Goal: Transaction & Acquisition: Download file/media

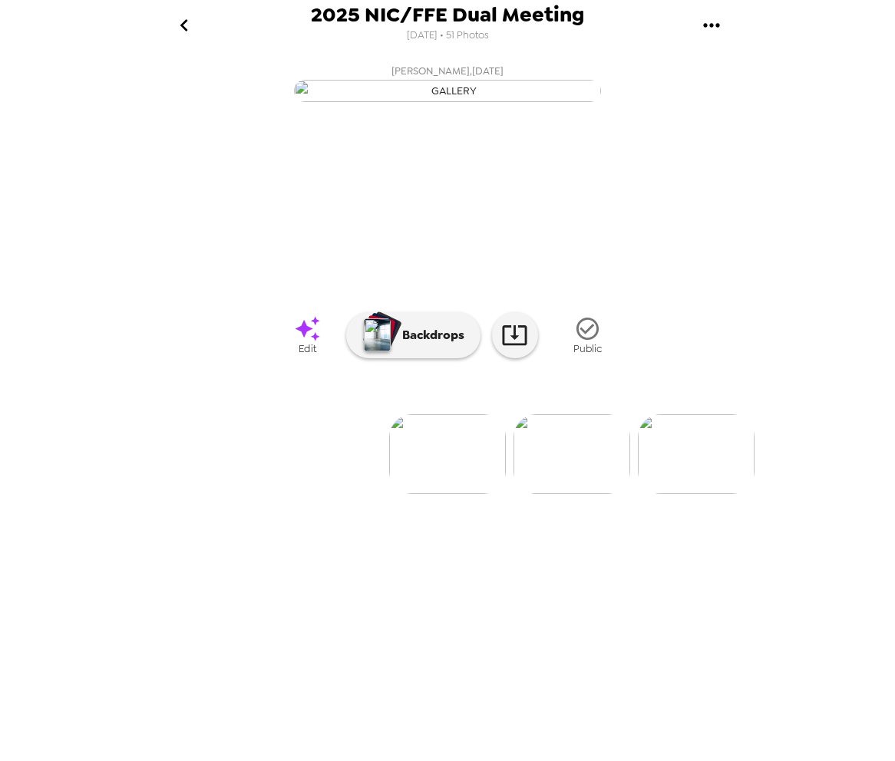
click at [708, 31] on icon "gallery menu" at bounding box center [711, 25] width 25 height 25
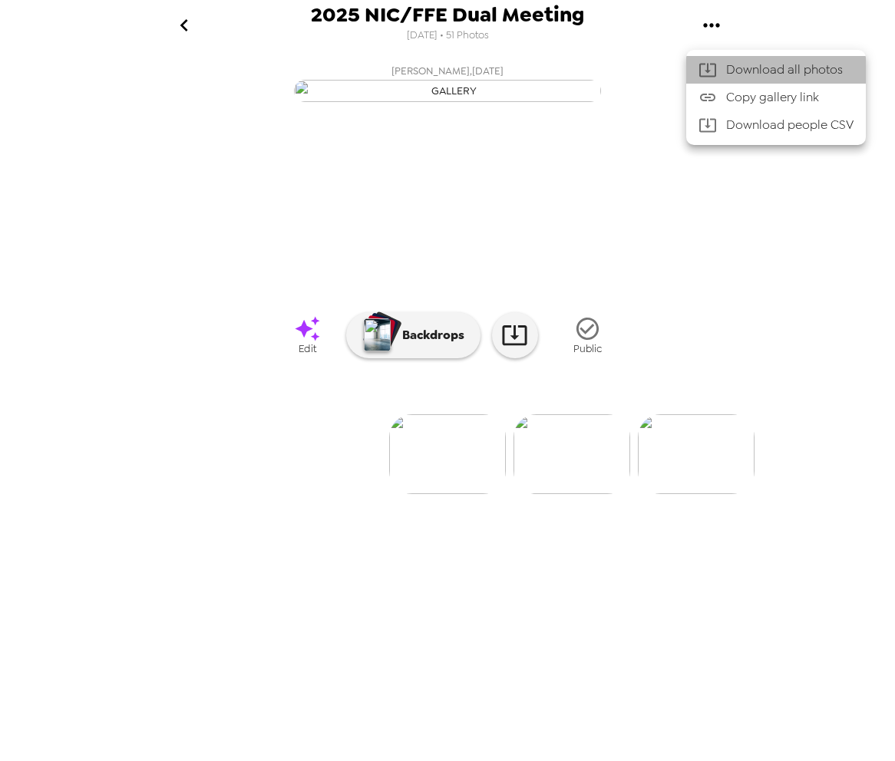
click at [727, 69] on span "Download all photos" at bounding box center [789, 70] width 127 height 18
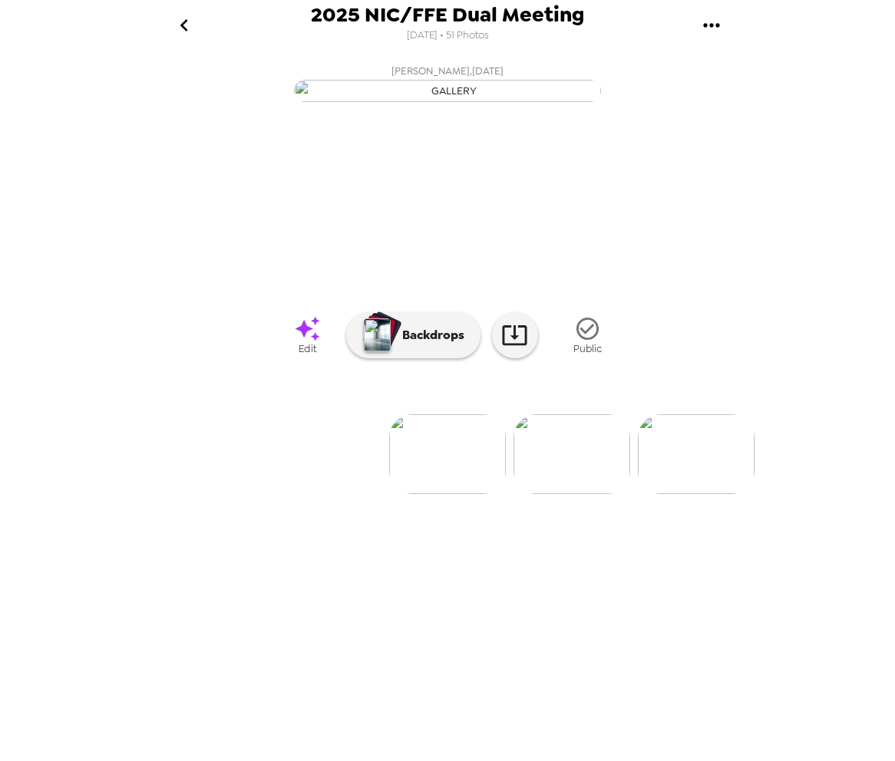
click at [576, 494] on img at bounding box center [571, 454] width 117 height 80
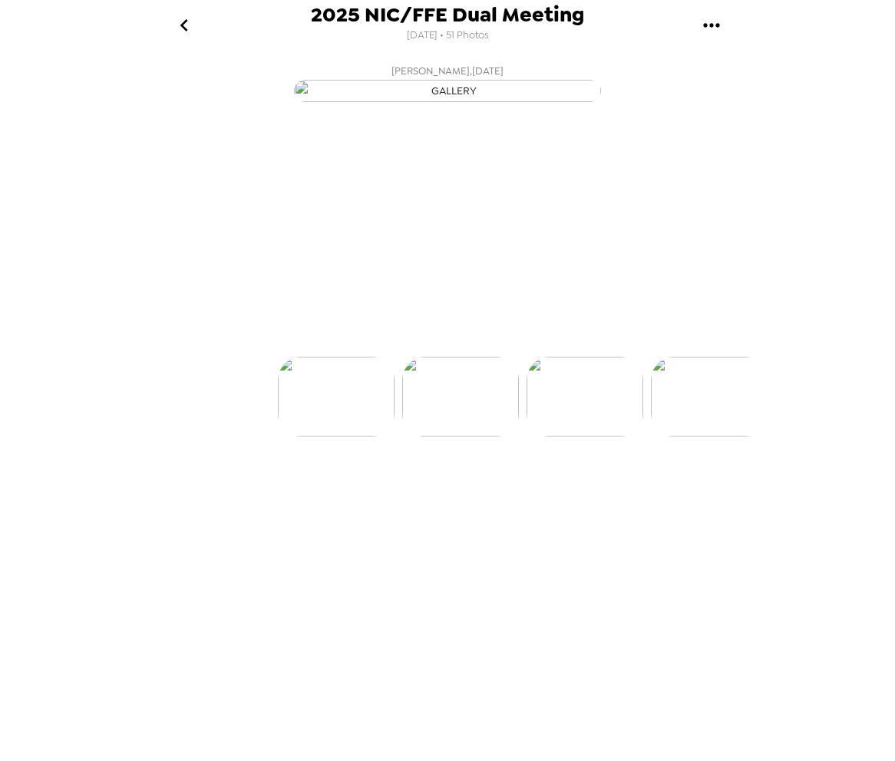
scroll to position [0, 124]
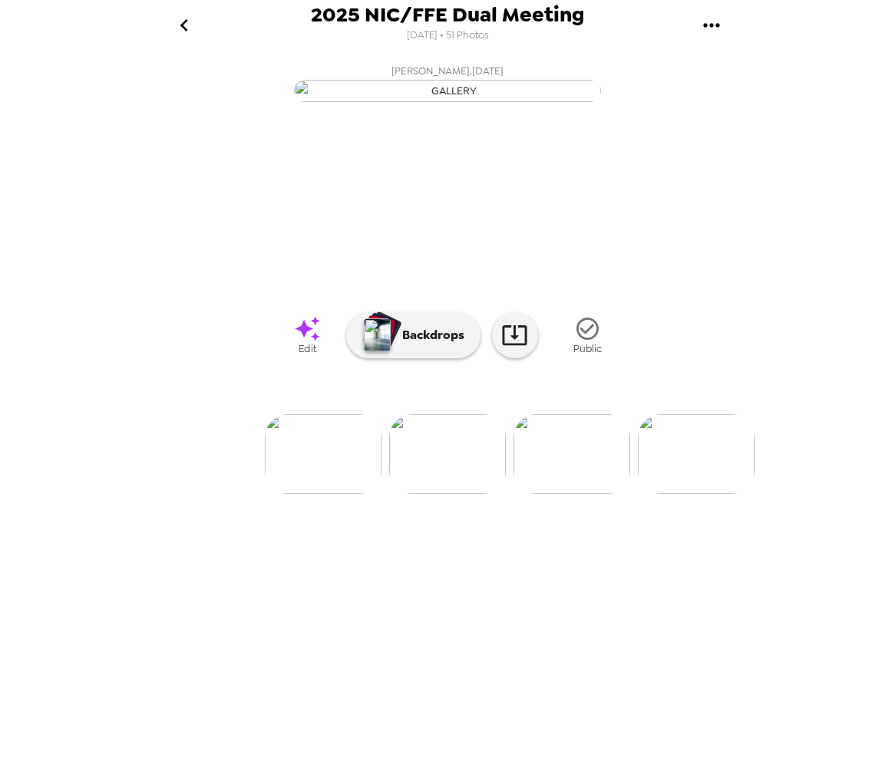
click at [330, 494] on img at bounding box center [323, 454] width 117 height 80
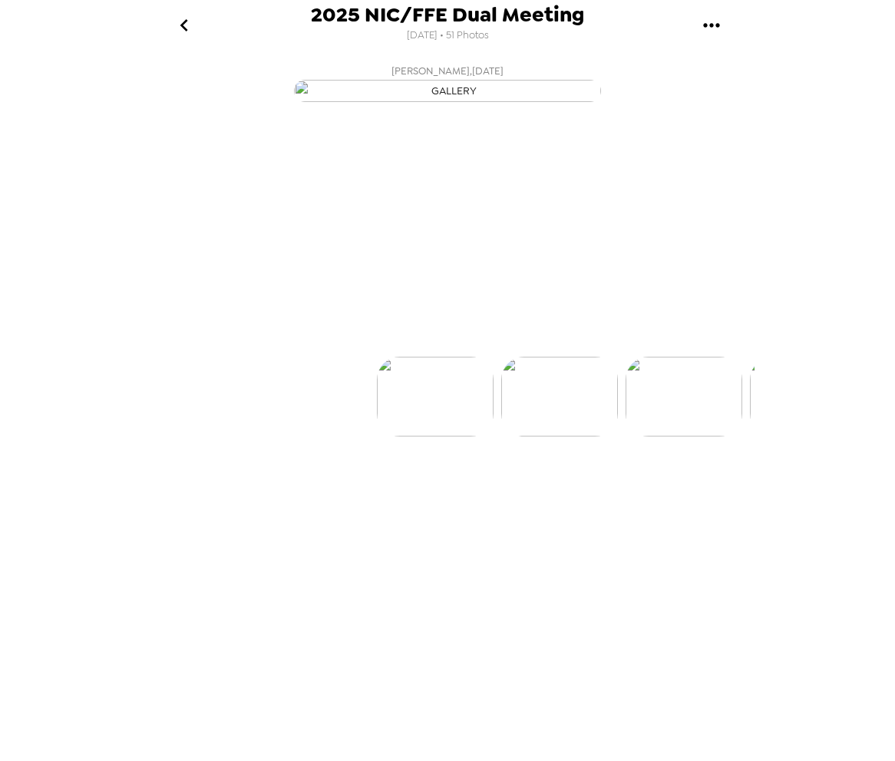
scroll to position [0, 0]
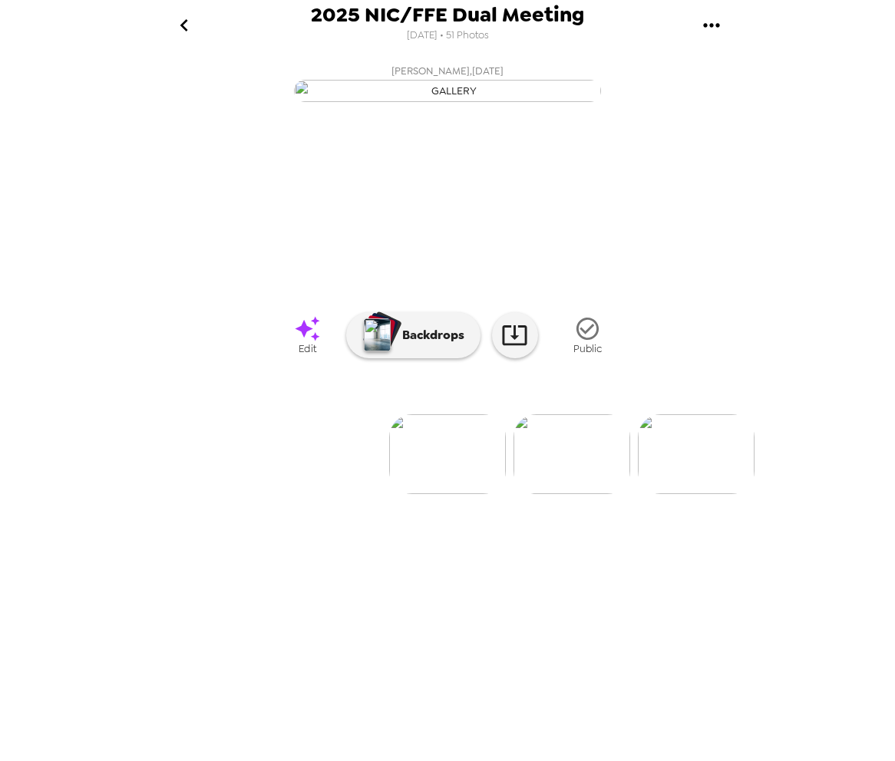
click at [829, 170] on div "2025 NIC/FFE Dual Meeting 7/7/2025 • 51 Photos Zac Gillman , 08-26-2025 Steve V…" at bounding box center [447, 380] width 895 height 761
click at [703, 22] on icon "gallery menu" at bounding box center [711, 25] width 25 height 25
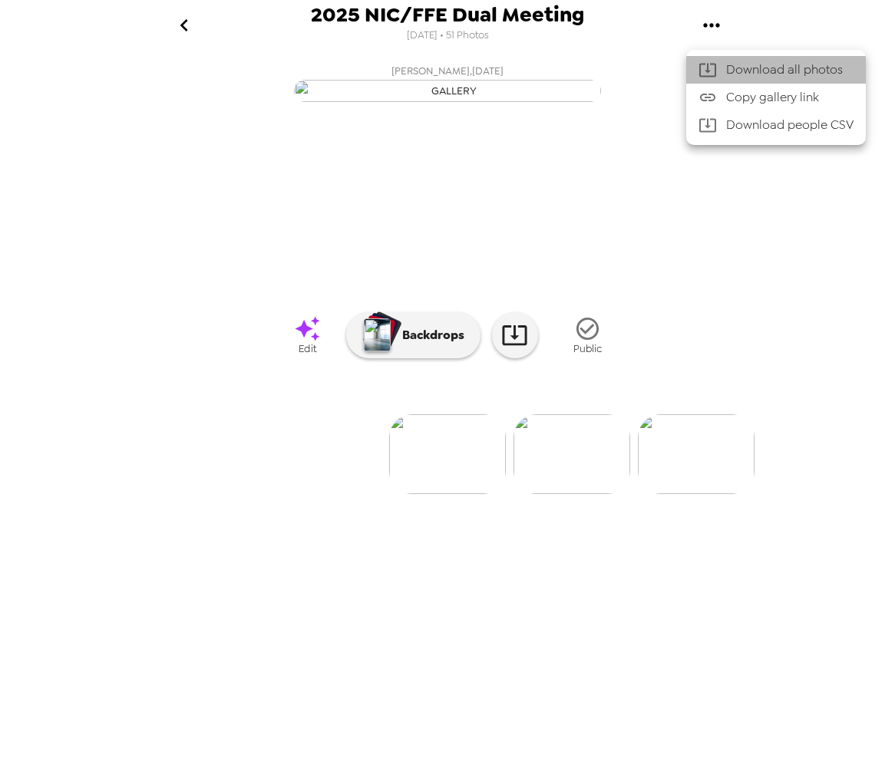
click at [743, 64] on span "Download all photos" at bounding box center [789, 70] width 127 height 18
